Goal: Task Accomplishment & Management: Complete application form

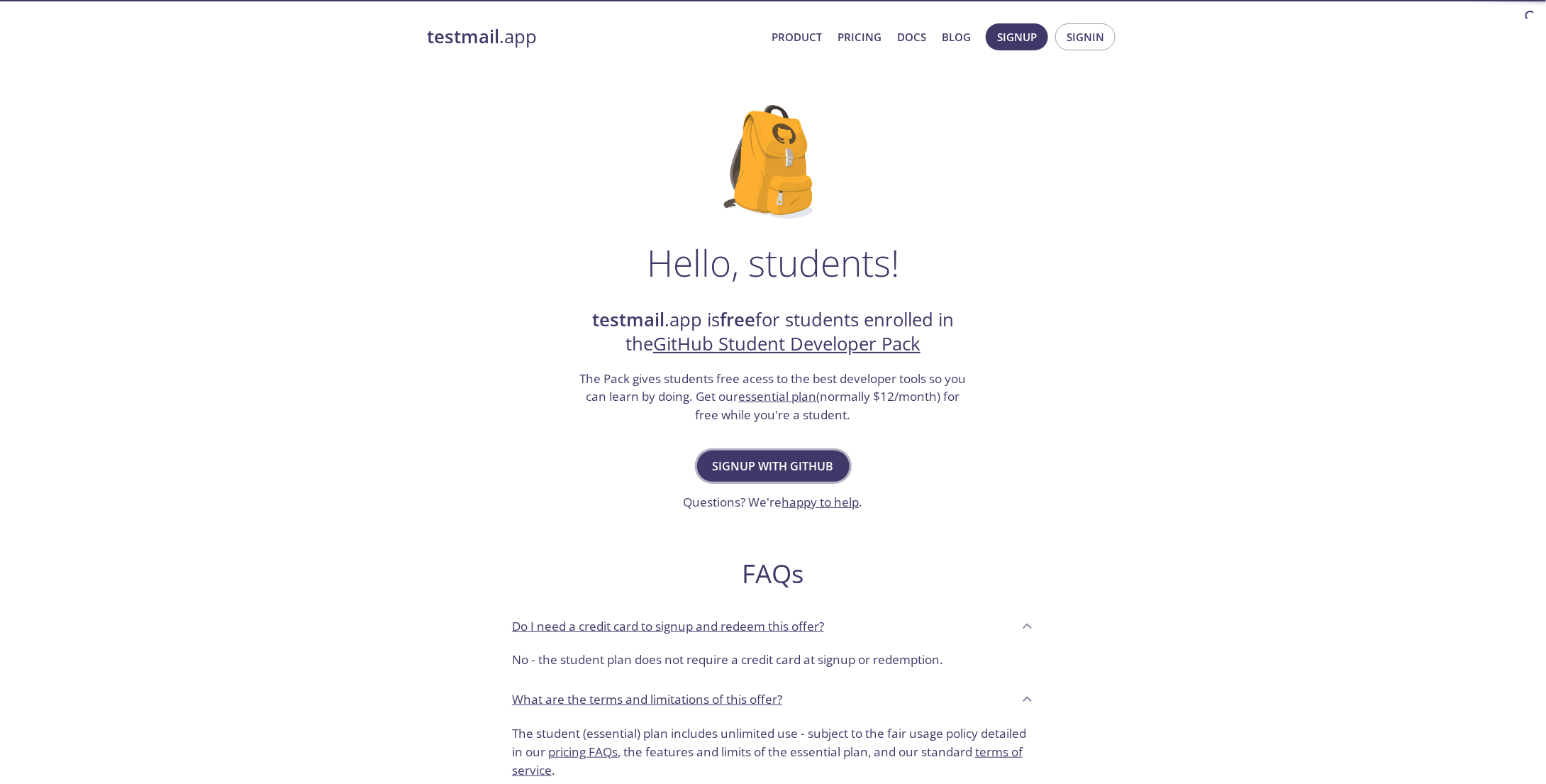
drag, startPoint x: 0, startPoint y: 0, endPoint x: 703, endPoint y: 470, distance: 845.6
click at [703, 470] on button "Signup with GitHub" at bounding box center [773, 466] width 153 height 31
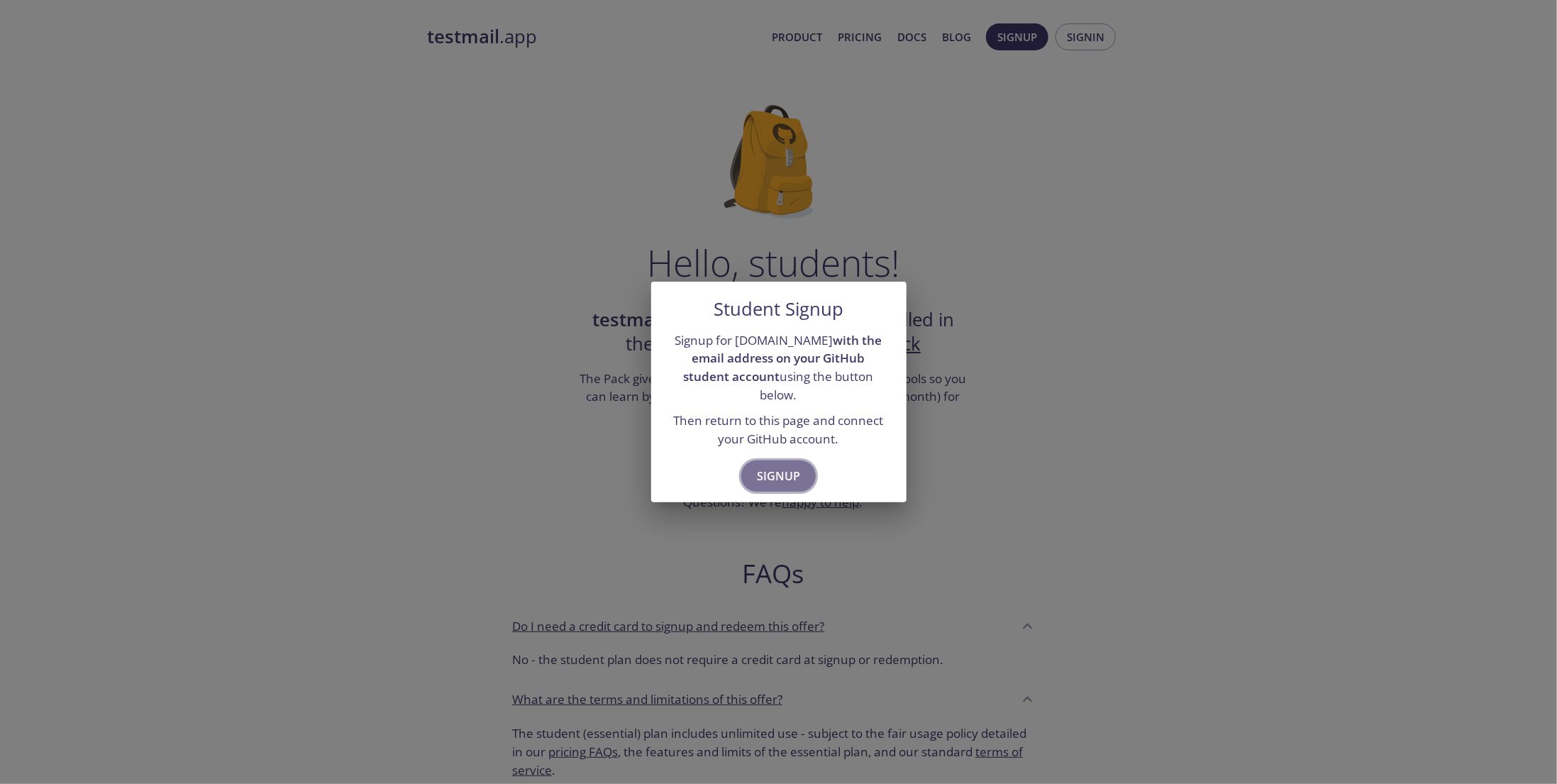
click at [755, 464] on button "Signup" at bounding box center [778, 476] width 75 height 31
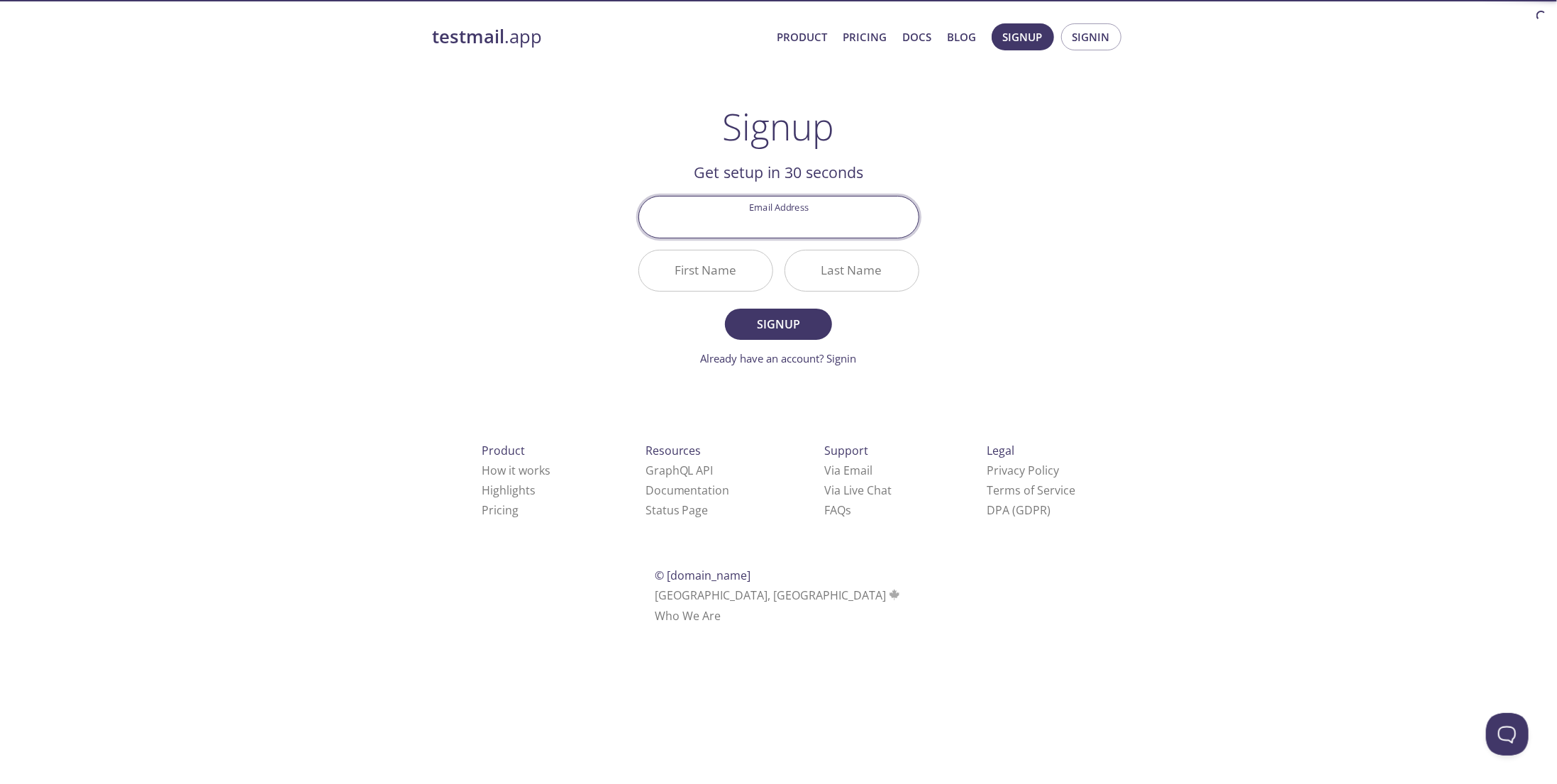
click at [737, 224] on input "Email Address" at bounding box center [778, 216] width 280 height 40
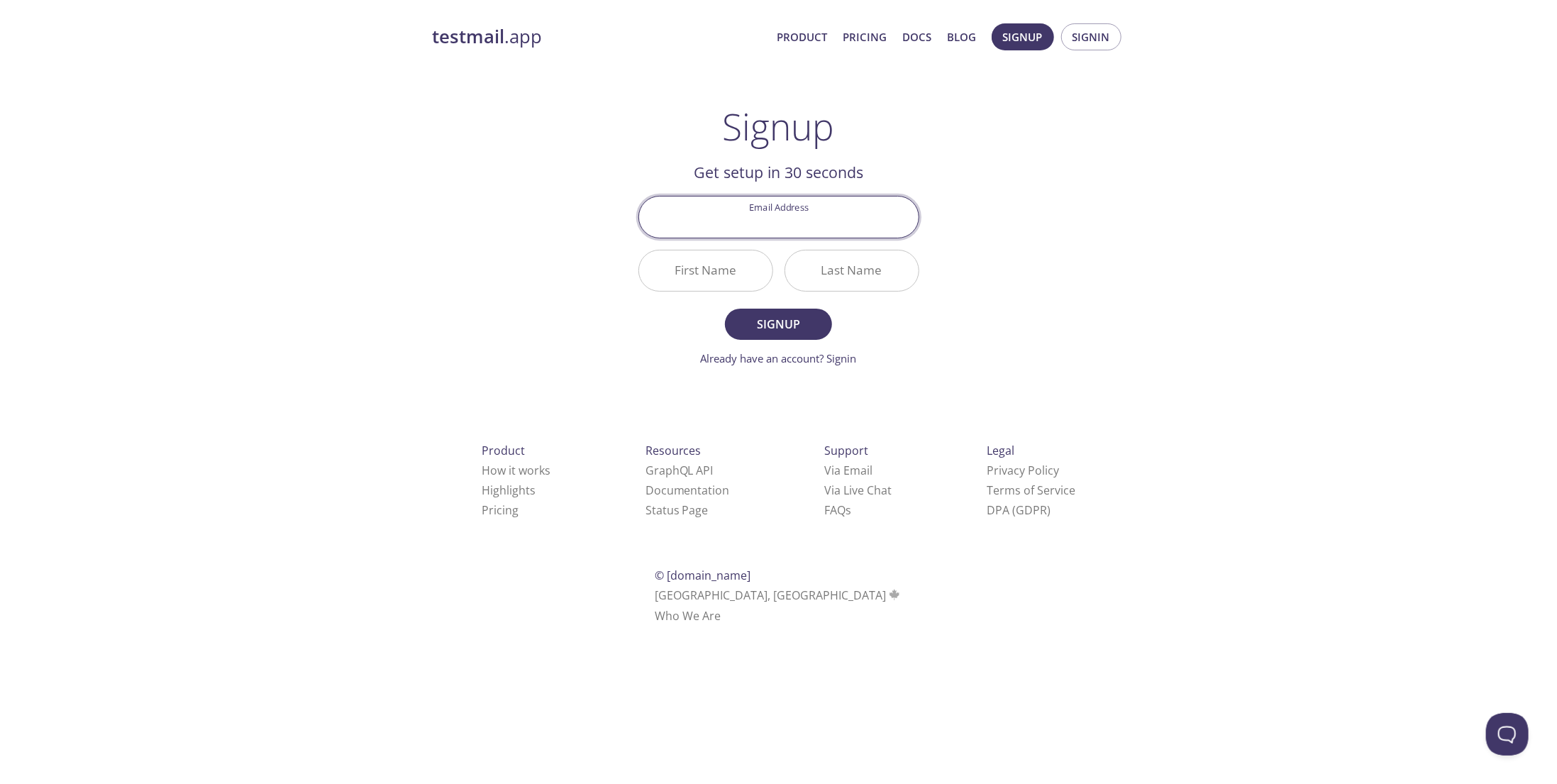
type input "[EMAIL_ADDRESS][DOMAIN_NAME]"
click at [714, 283] on input "First Name" at bounding box center [705, 271] width 134 height 40
type input "[PERSON_NAME]"
type input "Ojo"
click at [725, 308] on button "Signup" at bounding box center [778, 324] width 107 height 31
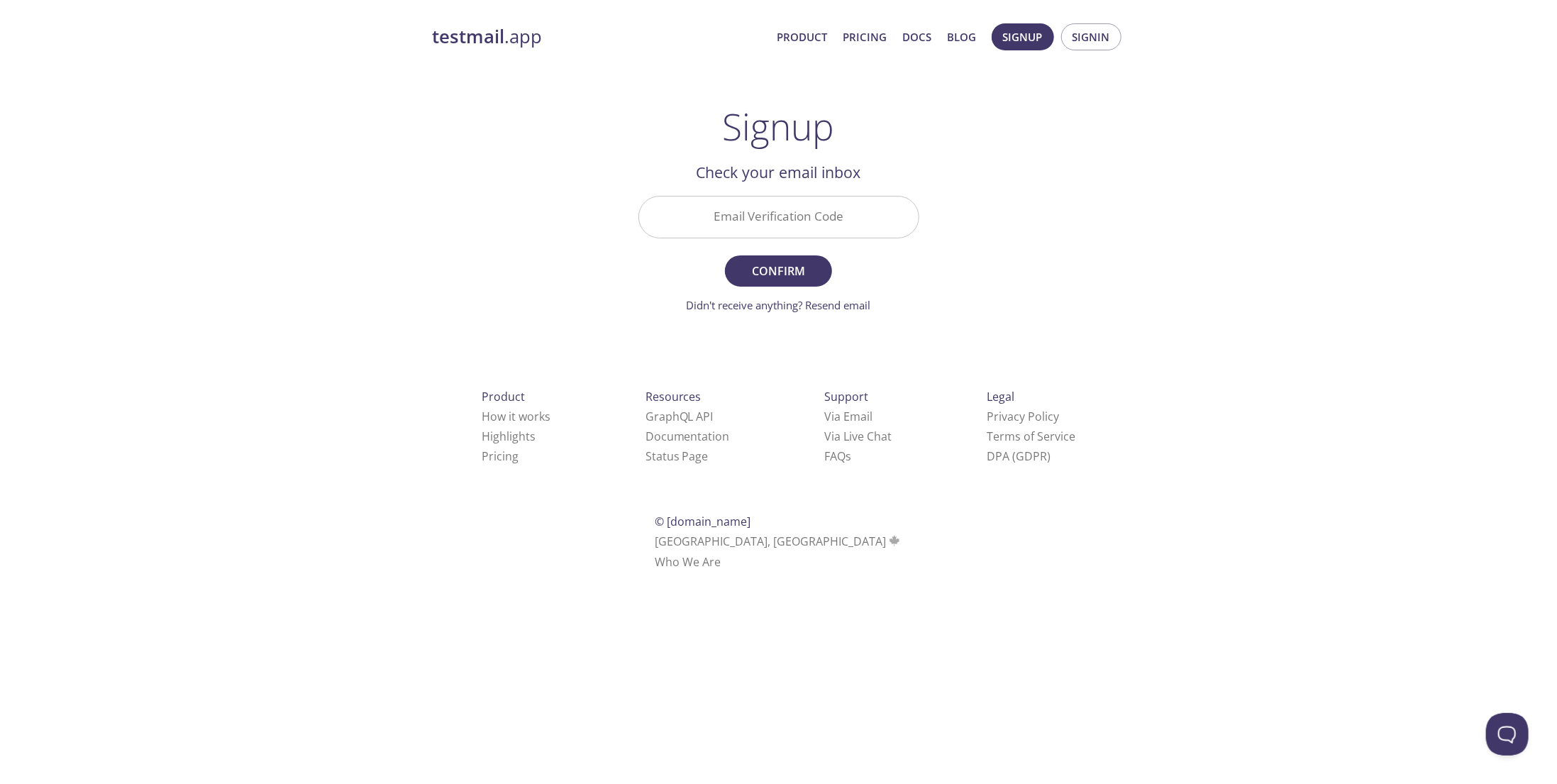
click at [801, 229] on input "Email Verification Code" at bounding box center [778, 216] width 280 height 40
paste input "269ZANX"
type input "269ZANX"
click at [777, 271] on span "Confirm" at bounding box center [778, 271] width 75 height 20
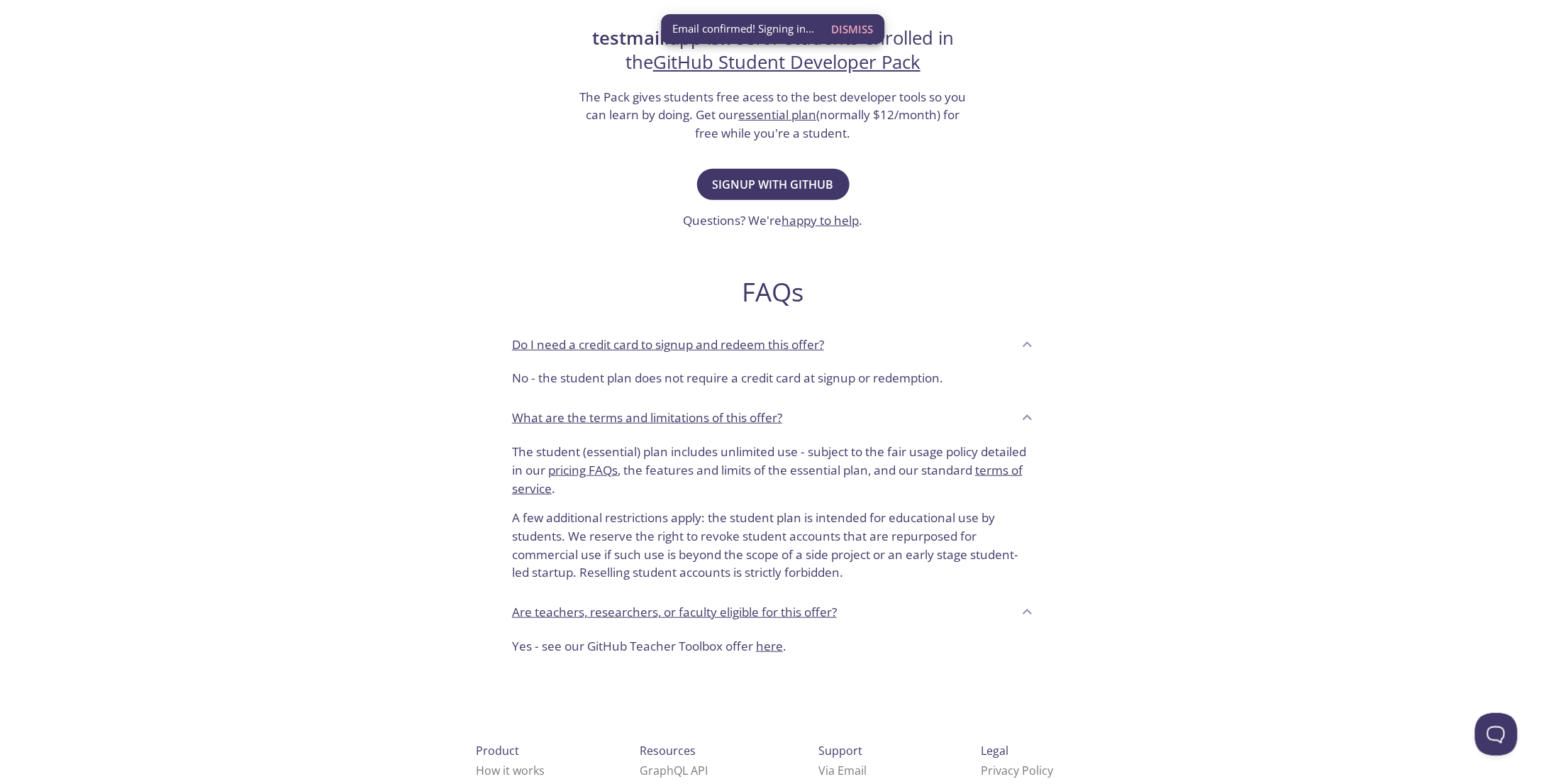
scroll to position [282, 0]
